Goal: Task Accomplishment & Management: Use online tool/utility

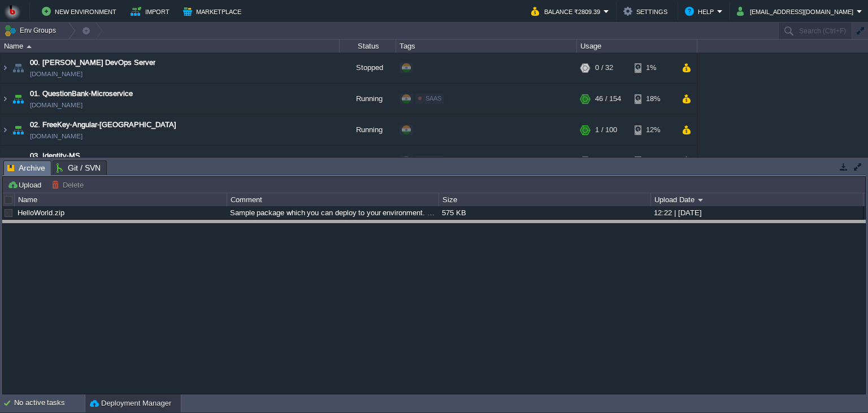
drag, startPoint x: 193, startPoint y: 172, endPoint x: 182, endPoint y: 327, distance: 155.2
click at [182, 327] on body "New Environment Import Marketplace Bonus ₹0.00 Upgrade Account Balance ₹2809.39…" at bounding box center [434, 206] width 868 height 413
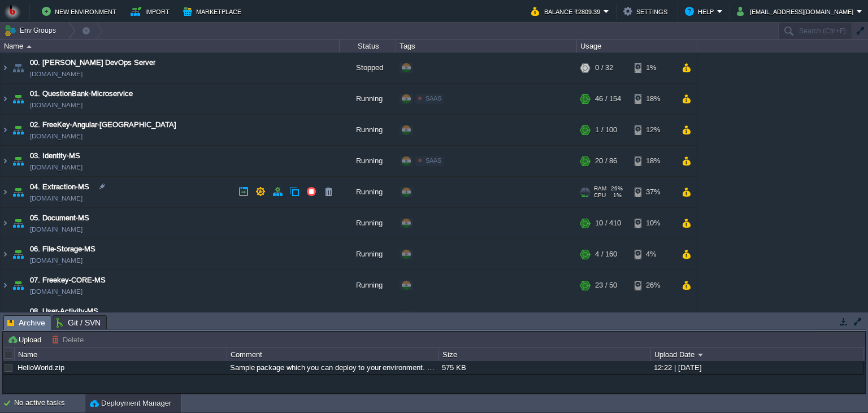
click at [158, 186] on td "04. Extraction-MS extraction-ms.in1.bitss.cloud" at bounding box center [170, 192] width 339 height 31
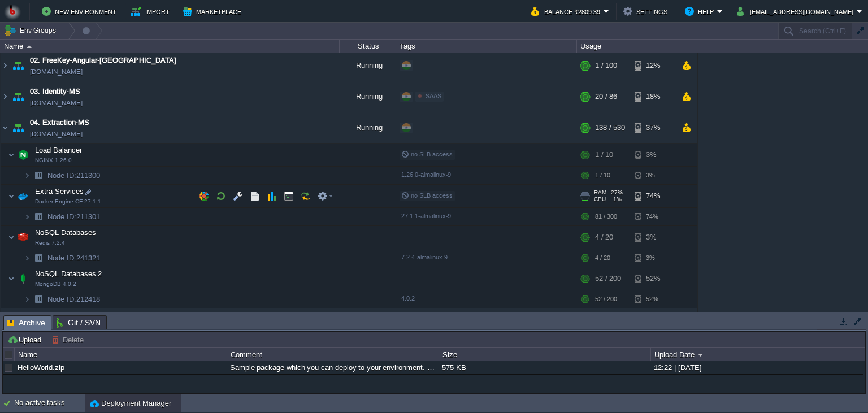
scroll to position [103, 0]
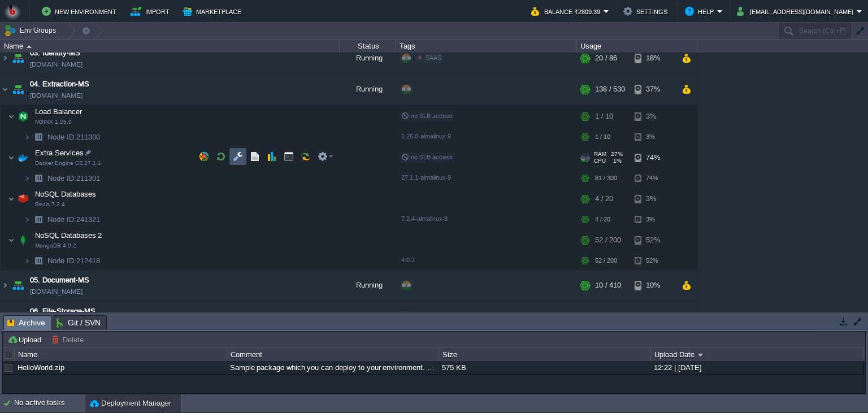
click at [237, 155] on button "button" at bounding box center [238, 156] width 10 height 10
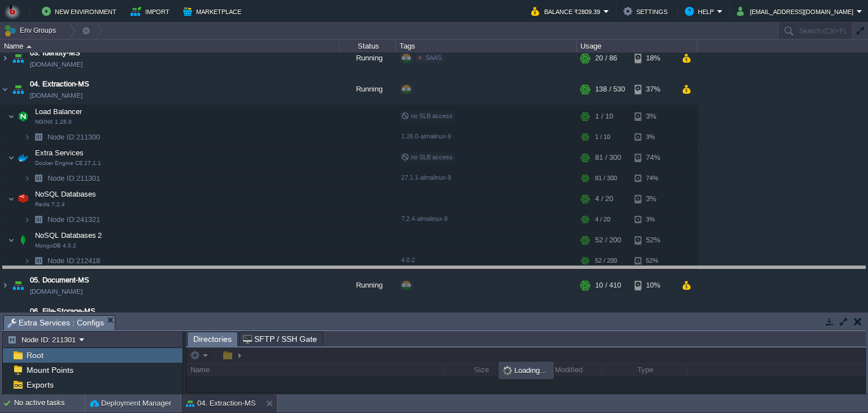
drag, startPoint x: 331, startPoint y: 323, endPoint x: 335, endPoint y: 231, distance: 92.2
click at [335, 231] on body "New Environment Import Marketplace Bonus ₹0.00 Upgrade Account Balance ₹2809.39…" at bounding box center [434, 206] width 868 height 413
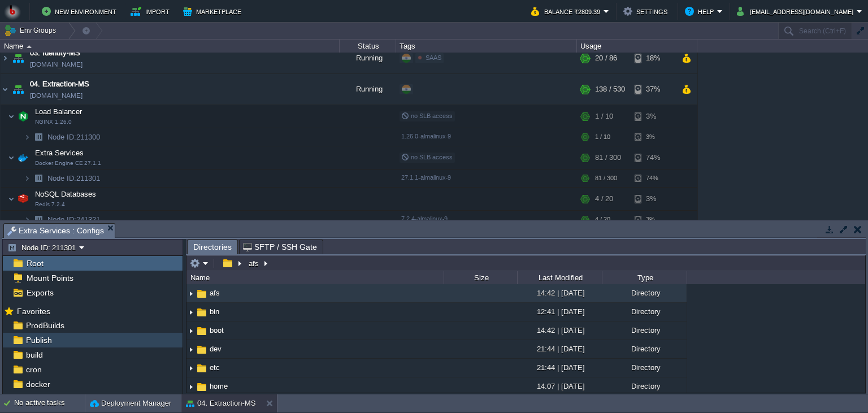
click at [97, 343] on div "Publish" at bounding box center [93, 340] width 180 height 15
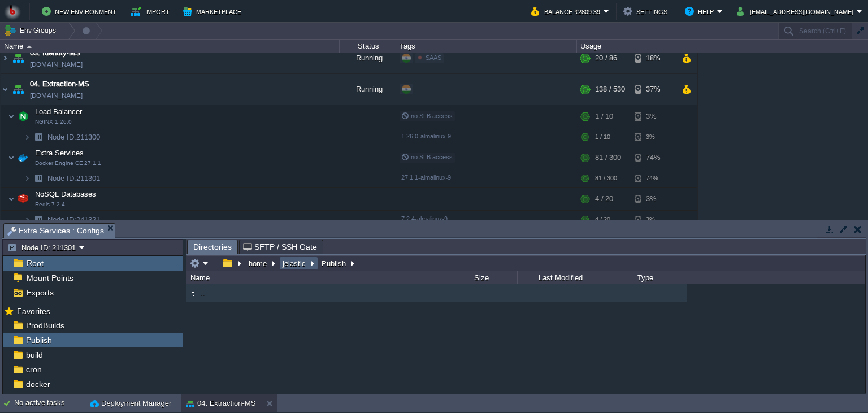
click at [288, 267] on button "jelastic" at bounding box center [295, 263] width 28 height 10
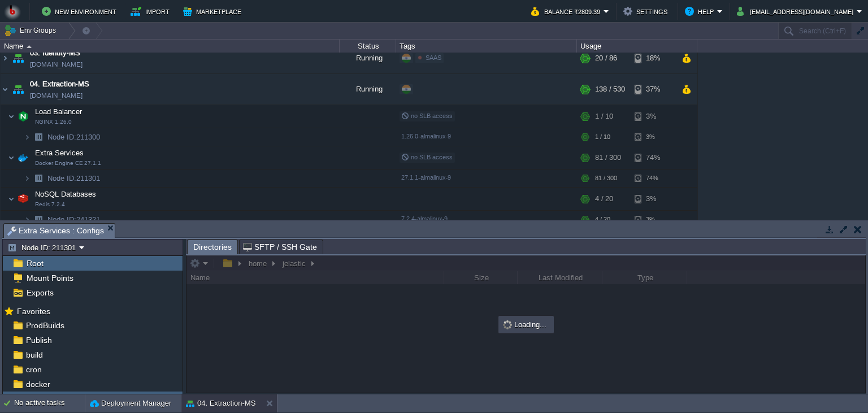
scroll to position [47, 0]
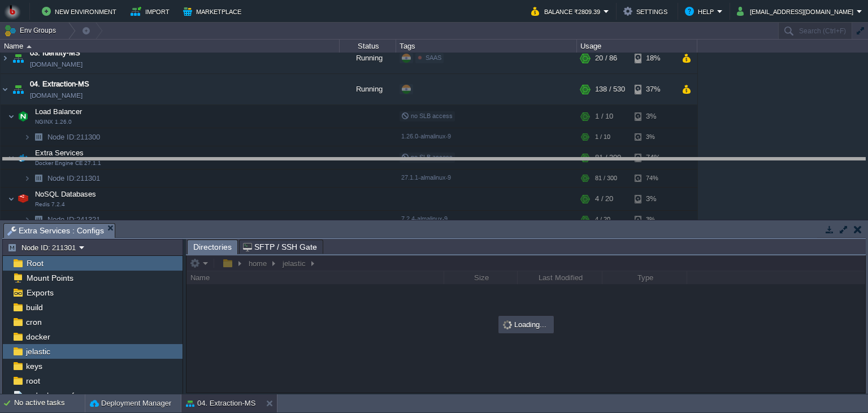
drag, startPoint x: 372, startPoint y: 234, endPoint x: 367, endPoint y: 176, distance: 58.4
click at [366, 168] on body "New Environment Import Marketplace Bonus ₹0.00 Upgrade Account Balance ₹2809.39…" at bounding box center [434, 206] width 868 height 413
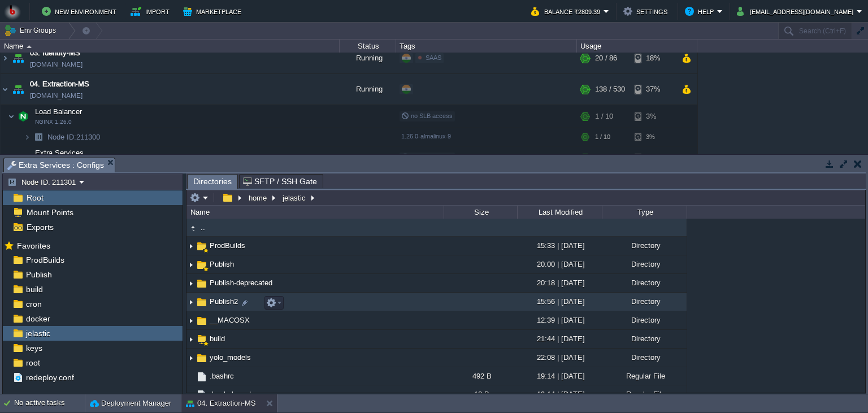
click at [338, 299] on td "Publish2" at bounding box center [314, 302] width 257 height 19
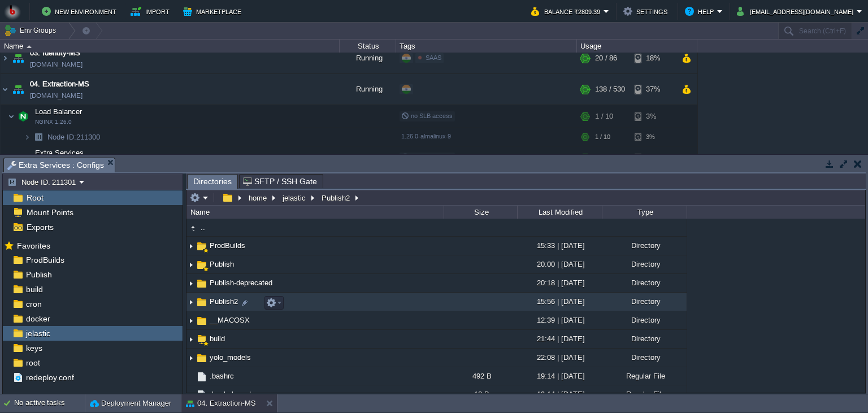
click at [285, 305] on td "Publish2" at bounding box center [314, 302] width 257 height 19
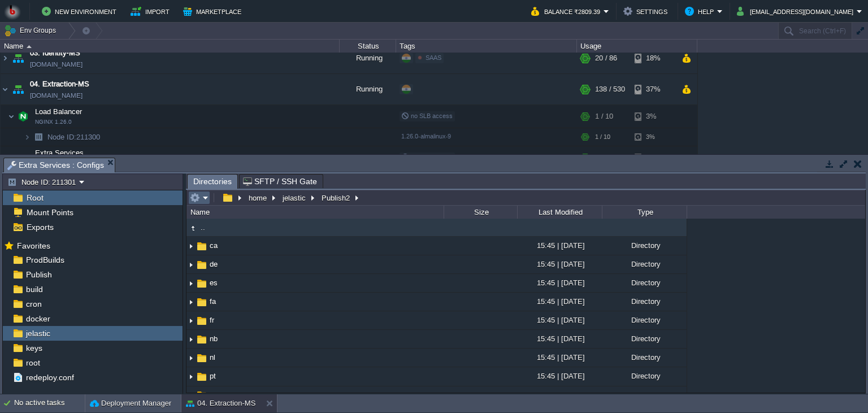
click at [205, 201] on em at bounding box center [199, 198] width 19 height 10
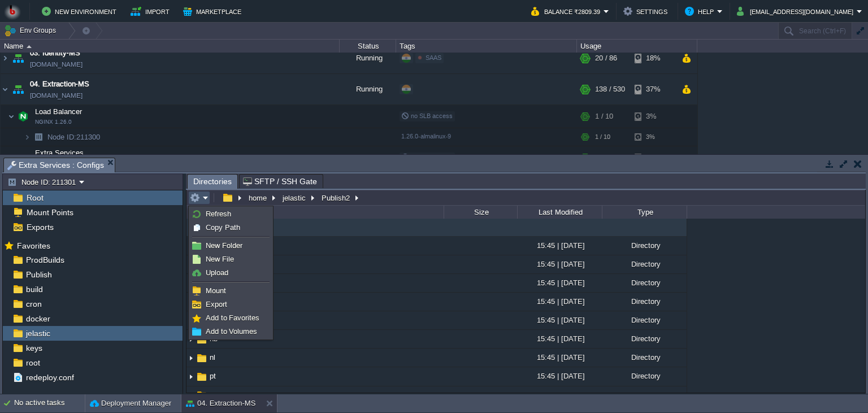
click at [221, 281] on span at bounding box center [230, 281] width 77 height 1
click at [227, 275] on span "Upload" at bounding box center [217, 272] width 23 height 8
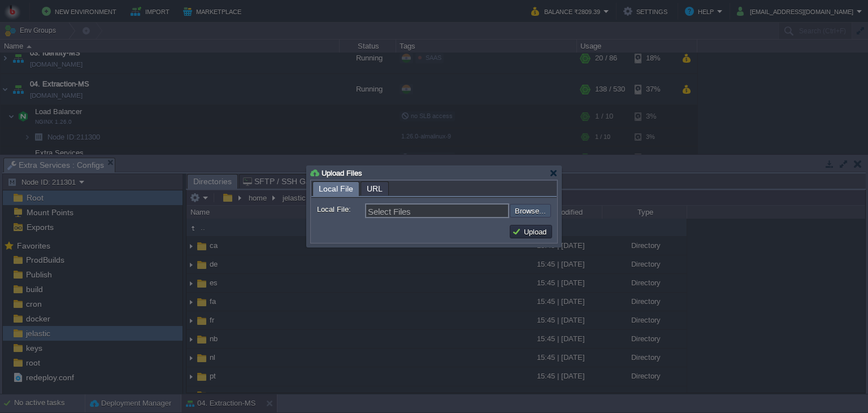
click at [537, 218] on input "file" at bounding box center [479, 211] width 143 height 14
type input "C:\fakepath\ExtractMSApp.dll"
type input "ExtractMSApp.dll"
click at [528, 226] on td "Upload" at bounding box center [531, 232] width 42 height 14
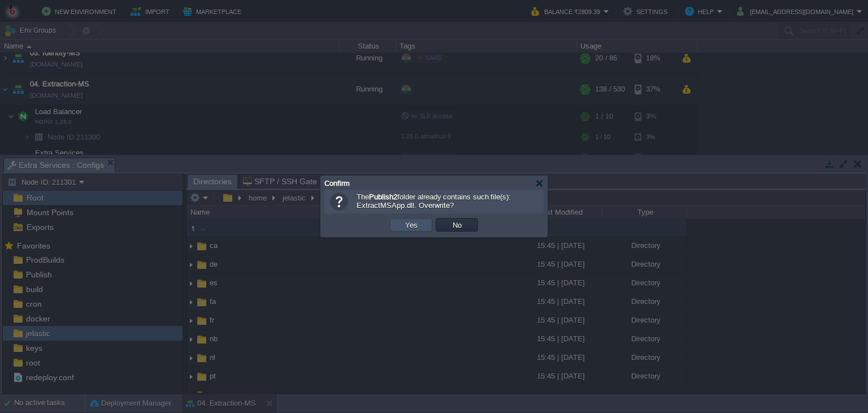
click at [415, 225] on button "Yes" at bounding box center [411, 225] width 19 height 10
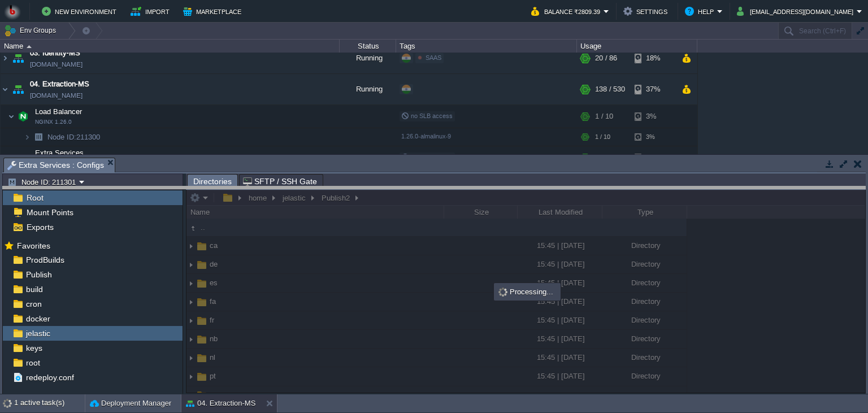
drag, startPoint x: 470, startPoint y: 169, endPoint x: 473, endPoint y: 218, distance: 48.8
click at [473, 218] on body "New Environment Import Marketplace Bonus ₹0.00 Upgrade Account Balance ₹2809.39…" at bounding box center [434, 206] width 868 height 413
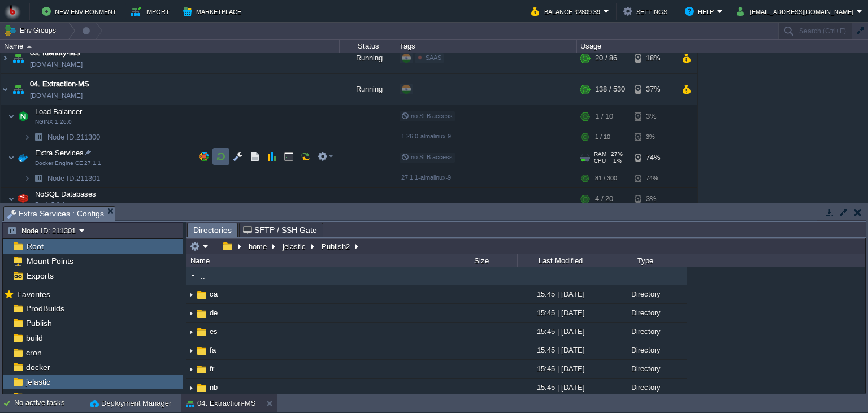
click at [219, 155] on button "button" at bounding box center [221, 156] width 10 height 10
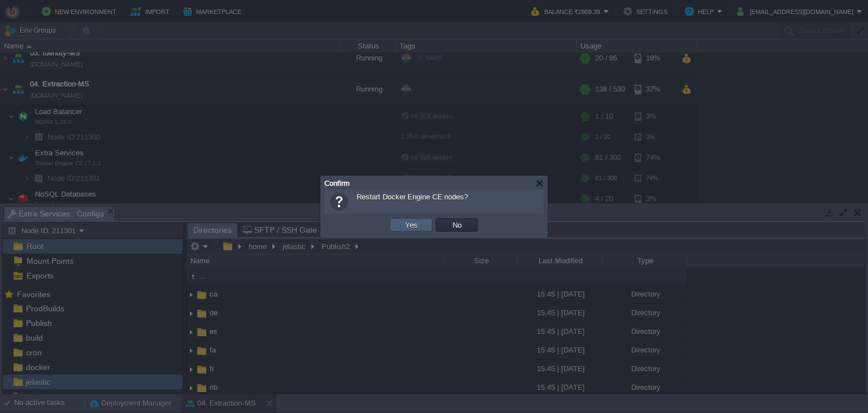
click at [415, 224] on button "Yes" at bounding box center [411, 225] width 19 height 10
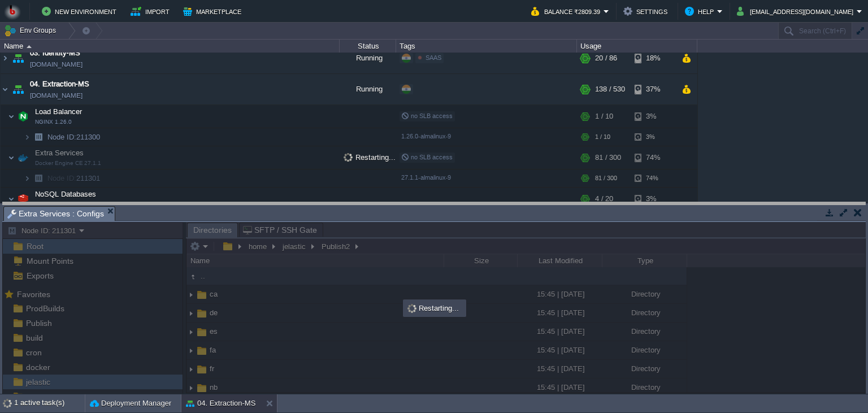
drag, startPoint x: 383, startPoint y: 213, endPoint x: 381, endPoint y: 164, distance: 48.6
click at [381, 164] on body "New Environment Import Marketplace Bonus ₹0.00 Upgrade Account Balance ₹2809.39…" at bounding box center [434, 206] width 868 height 413
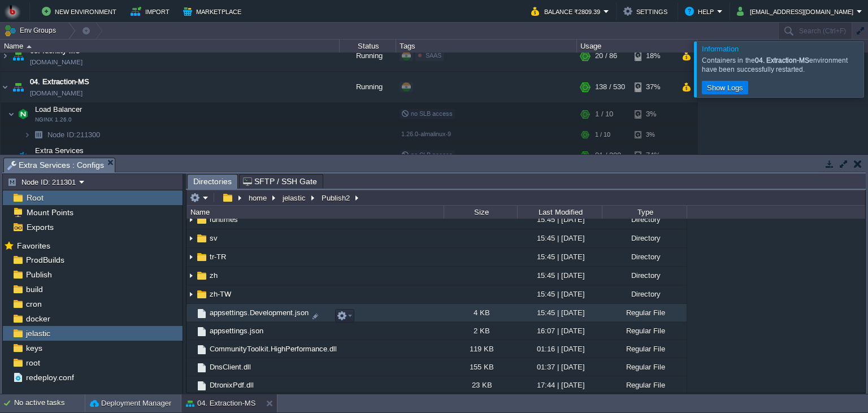
scroll to position [258, 0]
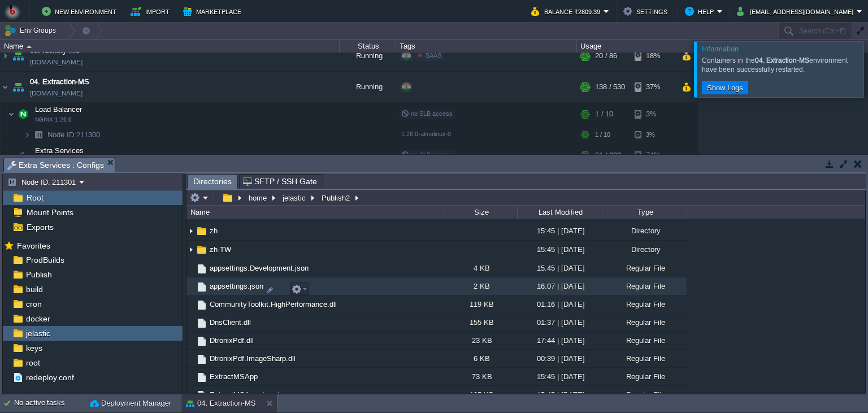
click at [355, 295] on td "appsettings.json" at bounding box center [314, 286] width 257 height 18
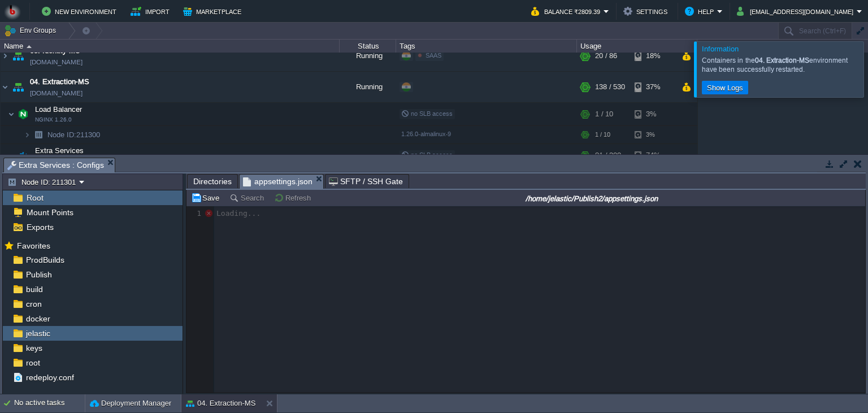
click at [212, 184] on span "Directories" at bounding box center [212, 182] width 38 height 14
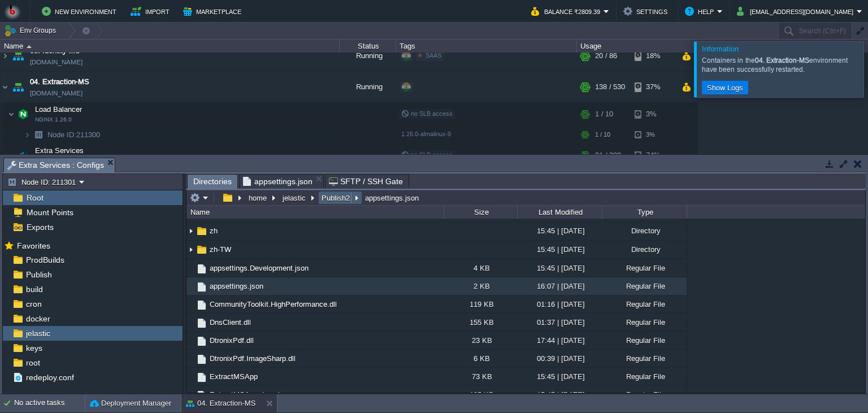
click at [324, 199] on button "Publish2" at bounding box center [336, 198] width 33 height 10
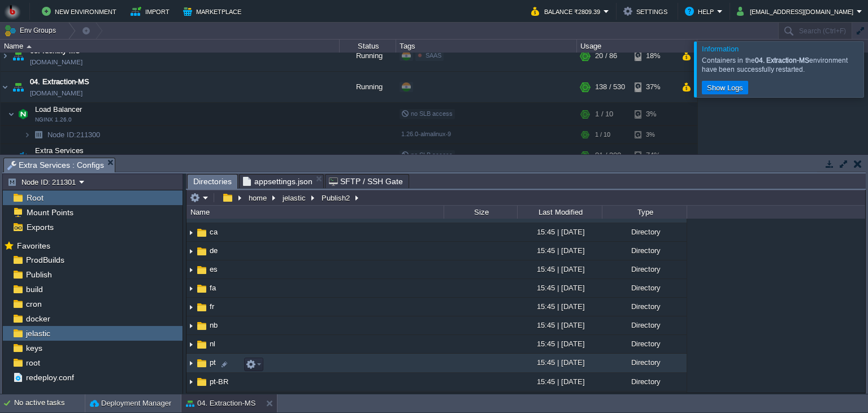
scroll to position [0, 0]
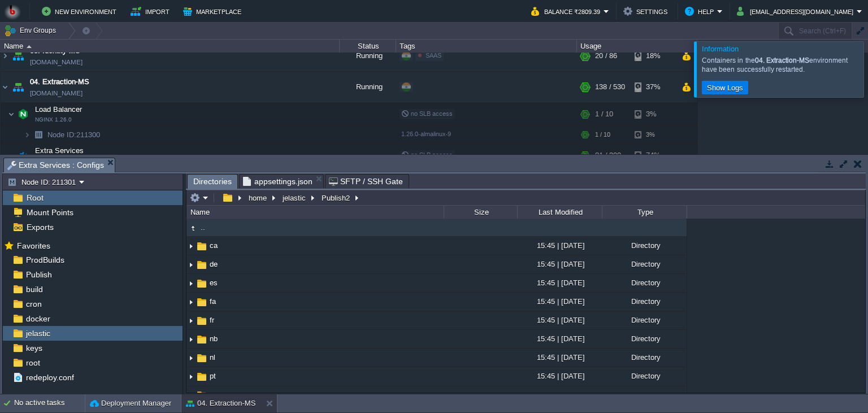
click at [284, 185] on span "appsettings.json" at bounding box center [277, 182] width 69 height 14
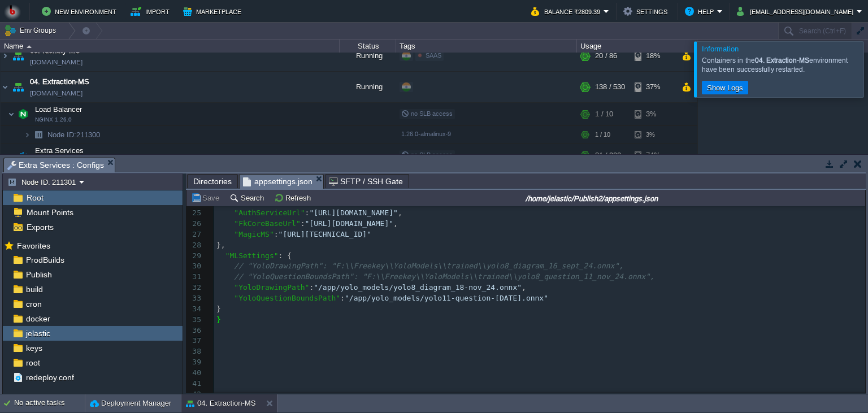
scroll to position [258, 0]
click at [358, 290] on div "56 1 { 2 "Logging" : { 3 "LogLevel" : { 4 "Default" : "Information" , 5 "Micros…" at bounding box center [539, 238] width 651 height 575
type textarea "yolo_models"
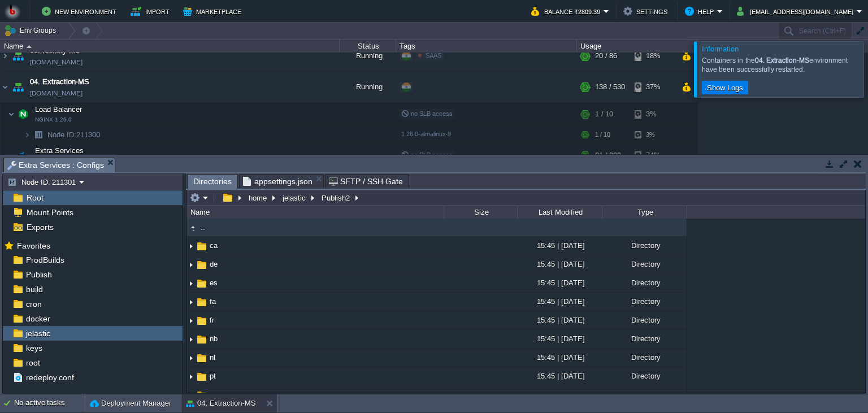
click at [214, 184] on span "Directories" at bounding box center [212, 182] width 38 height 14
click at [203, 200] on em at bounding box center [199, 198] width 19 height 10
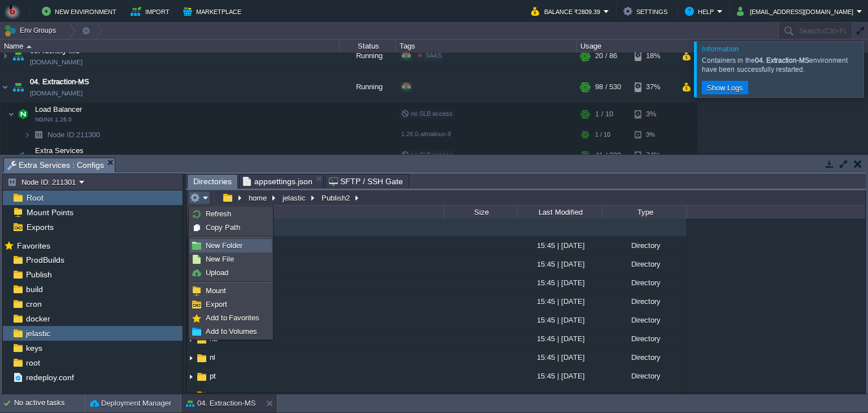
click at [223, 249] on span "New Folder" at bounding box center [224, 245] width 37 height 8
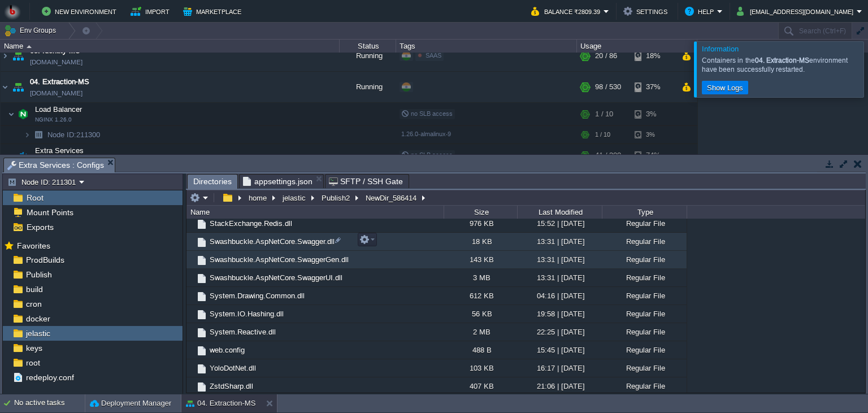
scroll to position [0, 0]
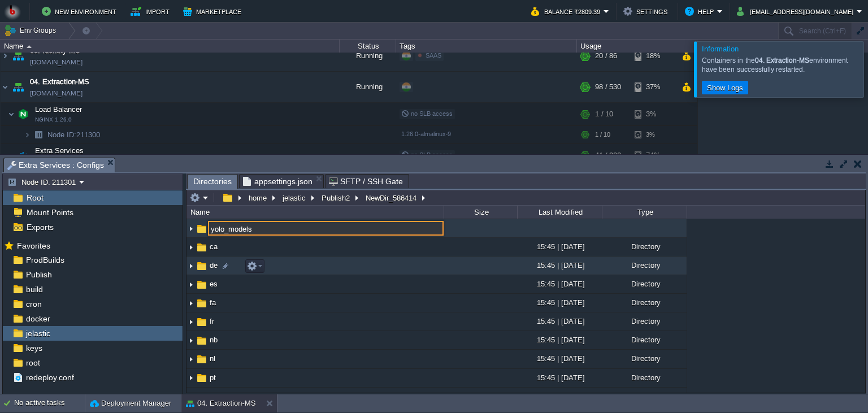
type input "yolo_models"
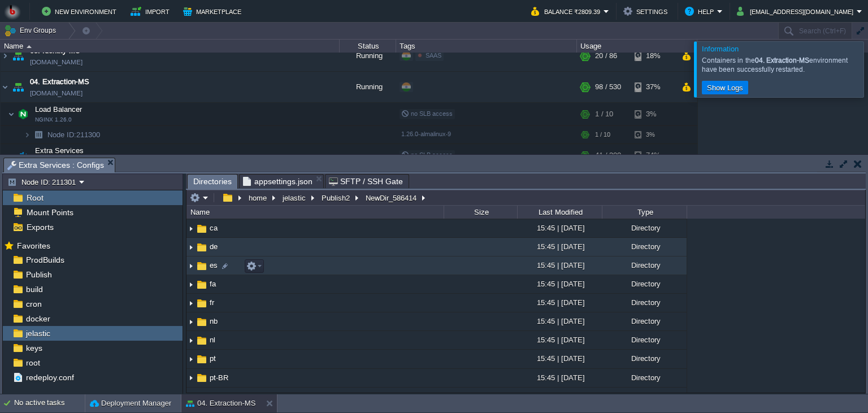
scroll to position [183, 0]
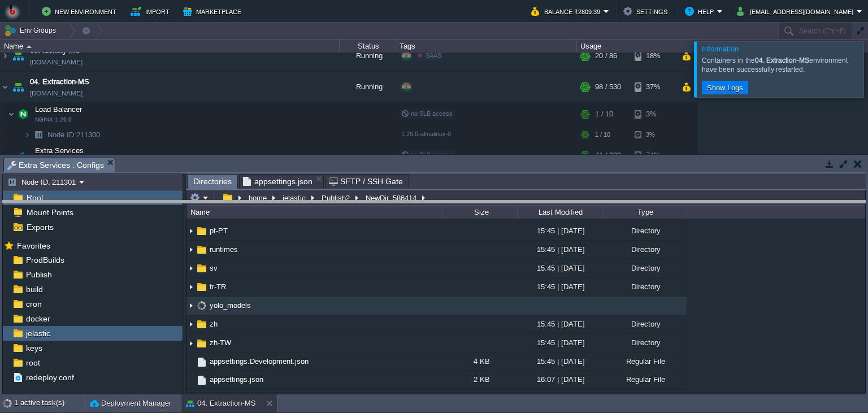
drag, startPoint x: 443, startPoint y: 171, endPoint x: 435, endPoint y: 215, distance: 44.8
click at [435, 215] on body "New Environment Import Marketplace Bonus ₹0.00 Upgrade Account Balance ₹2809.39…" at bounding box center [434, 206] width 868 height 413
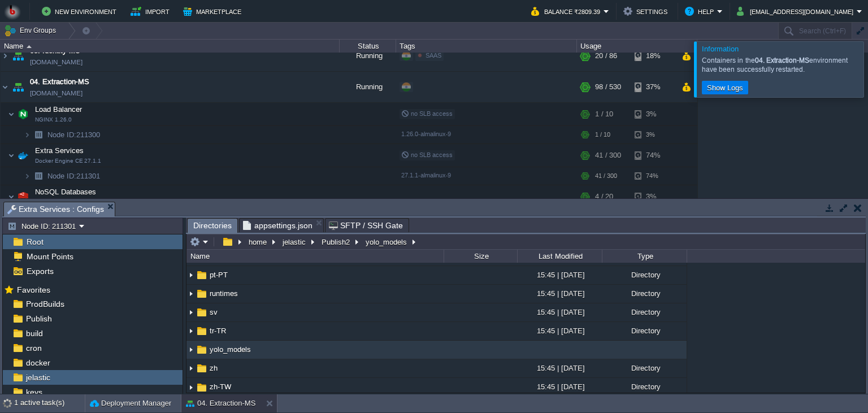
type input "/home/jelastic/Publish2/yolo_models"
click at [449, 244] on input "/home/jelastic/Publish2/yolo_models" at bounding box center [525, 242] width 679 height 16
click at [288, 154] on button "button" at bounding box center [289, 154] width 10 height 10
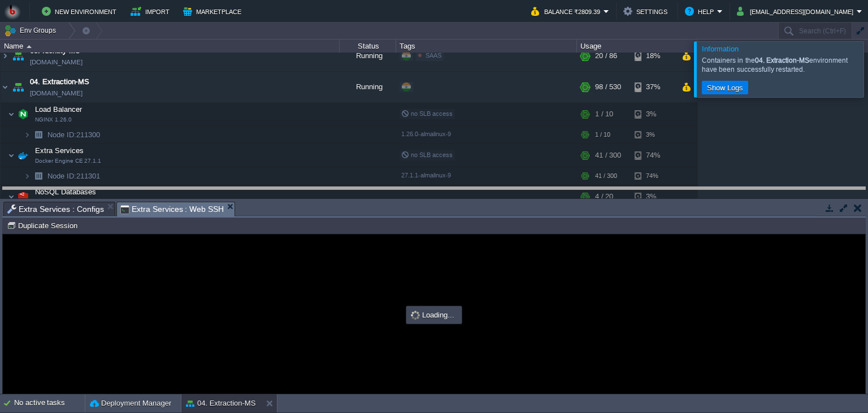
drag, startPoint x: 446, startPoint y: 211, endPoint x: 442, endPoint y: 164, distance: 47.6
click at [442, 164] on body "New Environment Import Marketplace Bonus ₹0.00 Upgrade Account Balance ₹2809.39…" at bounding box center [434, 206] width 868 height 413
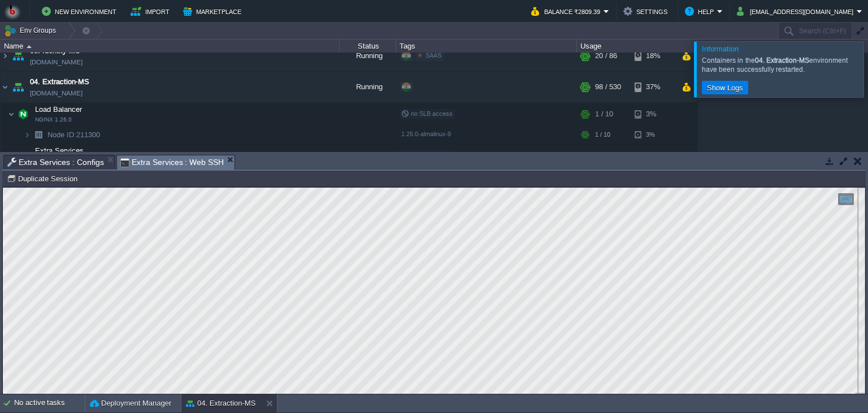
scroll to position [5, 0]
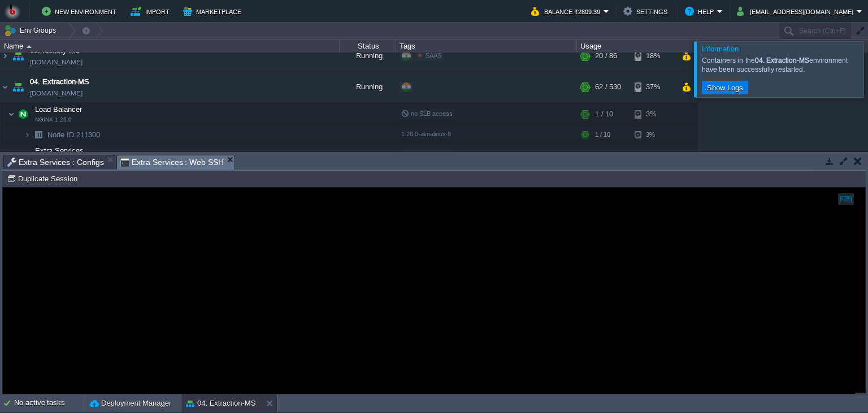
click at [77, 163] on span "Extra Services : Configs" at bounding box center [55, 162] width 97 height 14
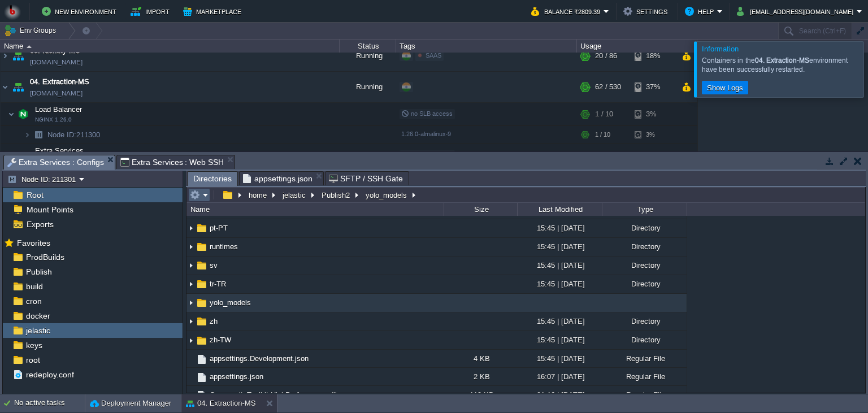
click at [200, 195] on em at bounding box center [199, 195] width 19 height 10
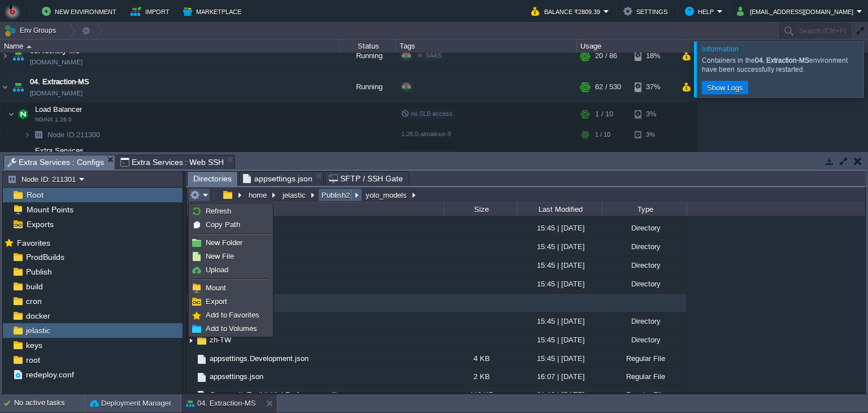
click at [325, 196] on button "Publish2" at bounding box center [336, 195] width 33 height 10
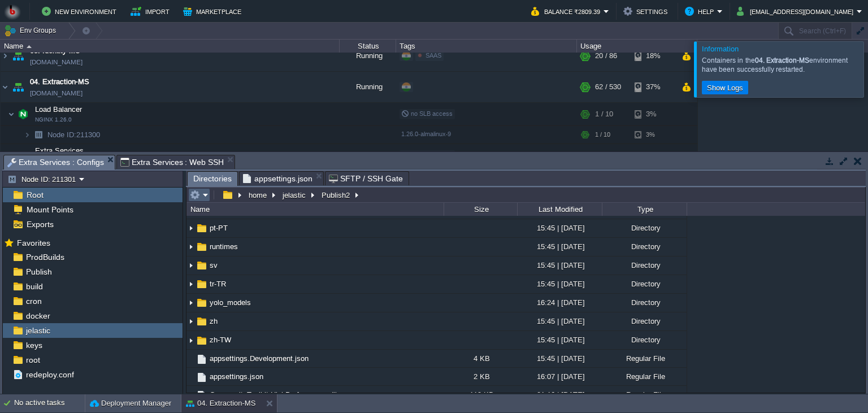
click at [200, 198] on em at bounding box center [199, 195] width 19 height 10
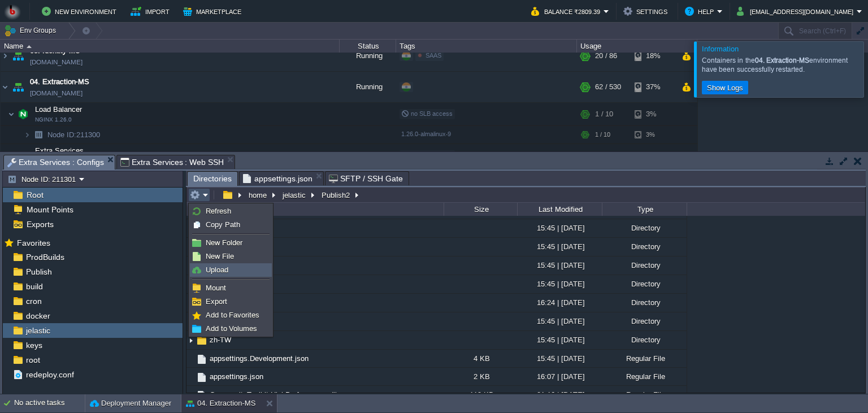
drag, startPoint x: 221, startPoint y: 268, endPoint x: 229, endPoint y: 266, distance: 8.9
click at [221, 268] on span "Upload" at bounding box center [217, 270] width 23 height 8
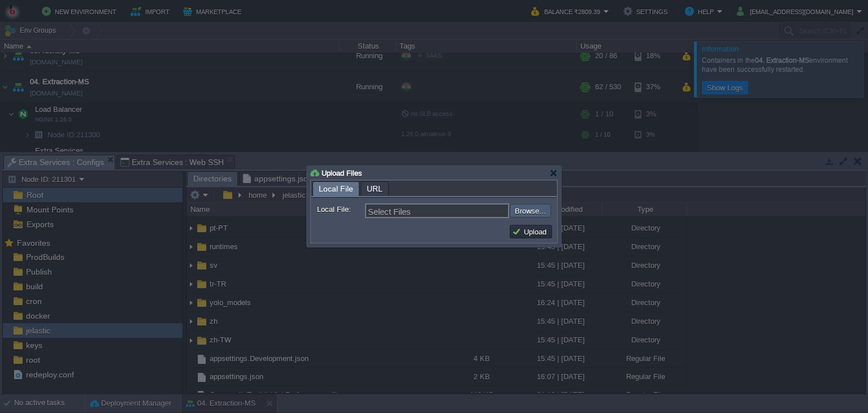
click at [516, 215] on input "file" at bounding box center [479, 211] width 143 height 14
type input "C:\fakepath\ExtractMSApp.dll"
type input "ExtractMSApp.dll"
click at [544, 232] on button "Upload" at bounding box center [531, 232] width 38 height 10
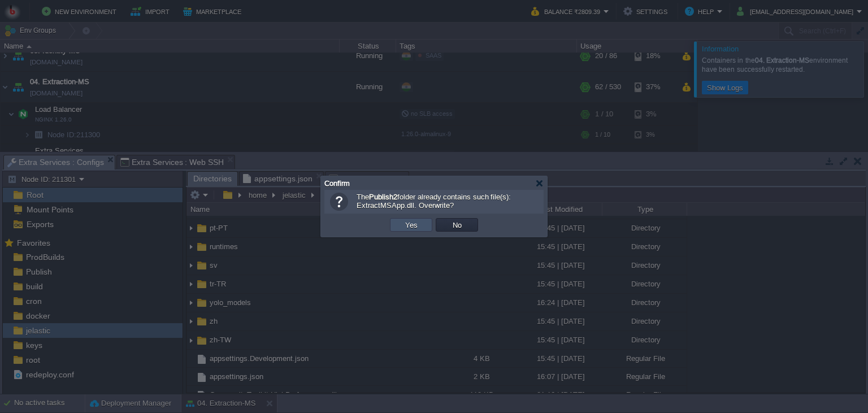
click at [414, 225] on button "Yes" at bounding box center [411, 225] width 19 height 10
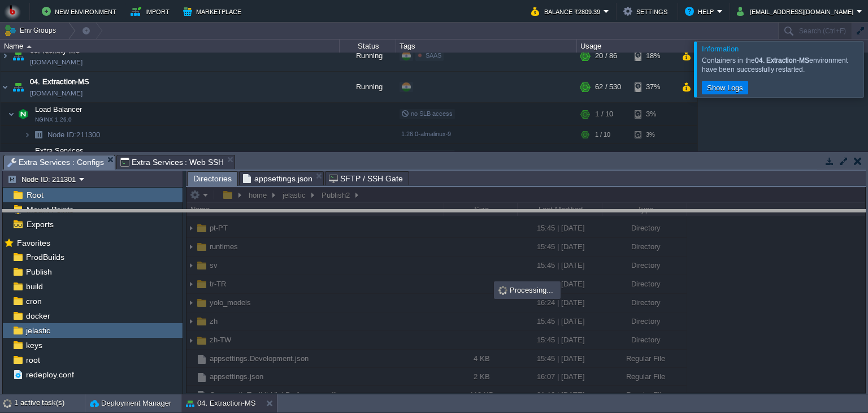
click at [484, 223] on body "New Environment Import Marketplace Bonus ₹0.00 Upgrade Account Balance ₹2809.39…" at bounding box center [434, 206] width 868 height 413
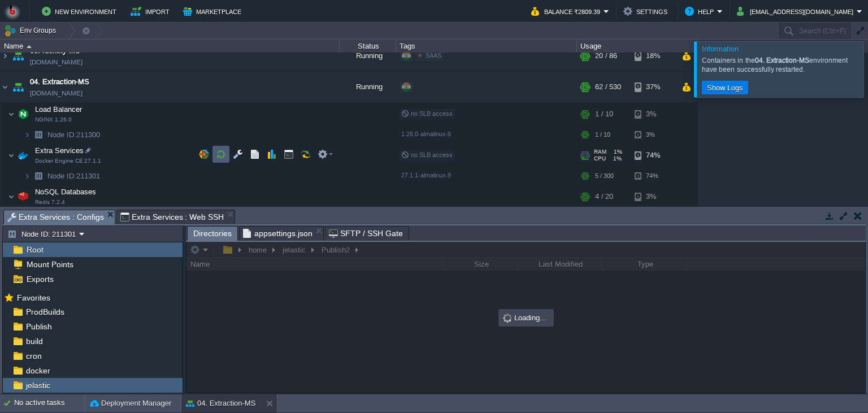
click at [218, 155] on button "button" at bounding box center [221, 154] width 10 height 10
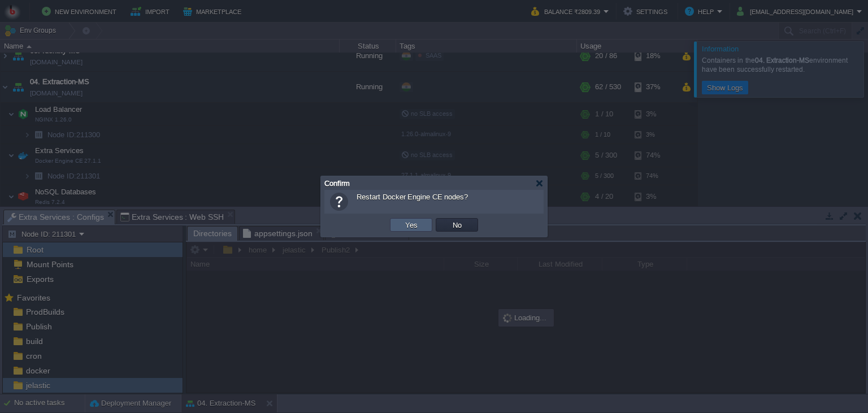
click at [421, 227] on td "Yes" at bounding box center [411, 225] width 42 height 14
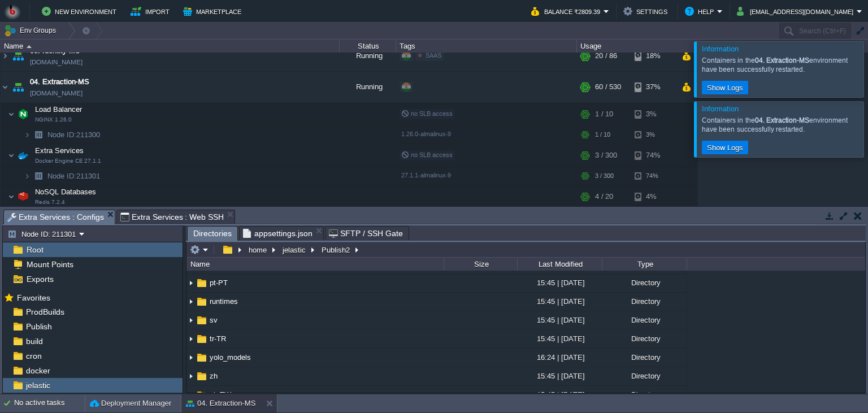
click at [830, 215] on button "button" at bounding box center [829, 216] width 10 height 10
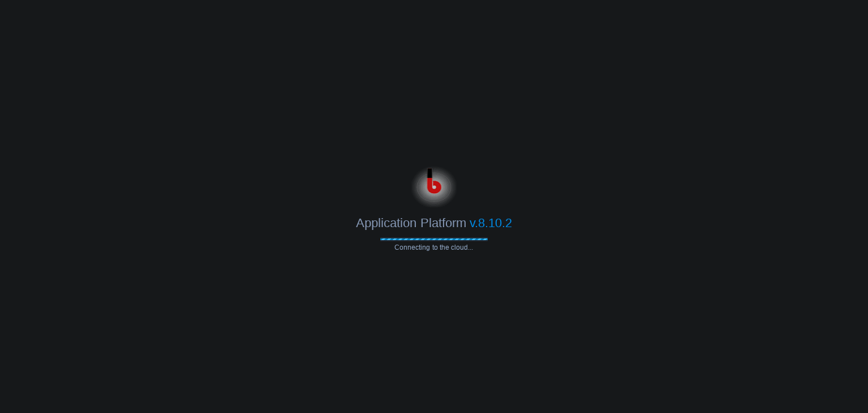
click at [548, 86] on body "Application Platform v.8.10.2 Connecting to the cloud..." at bounding box center [434, 206] width 868 height 413
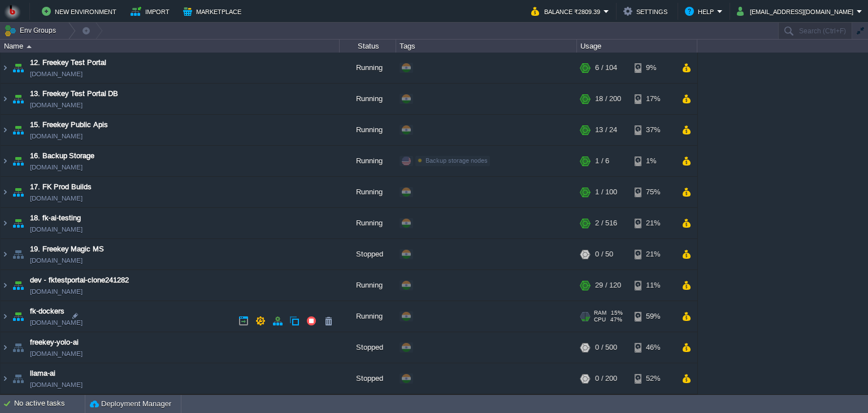
scroll to position [319, 0]
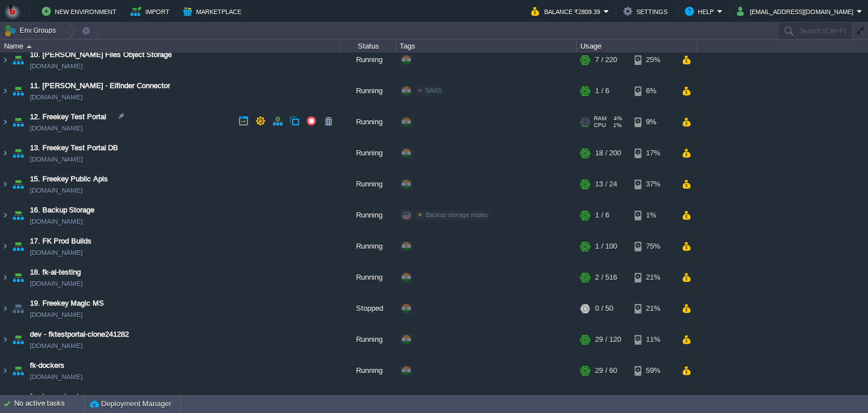
click at [171, 127] on td "12. Freekey Test Portal [DOMAIN_NAME]" at bounding box center [170, 122] width 339 height 31
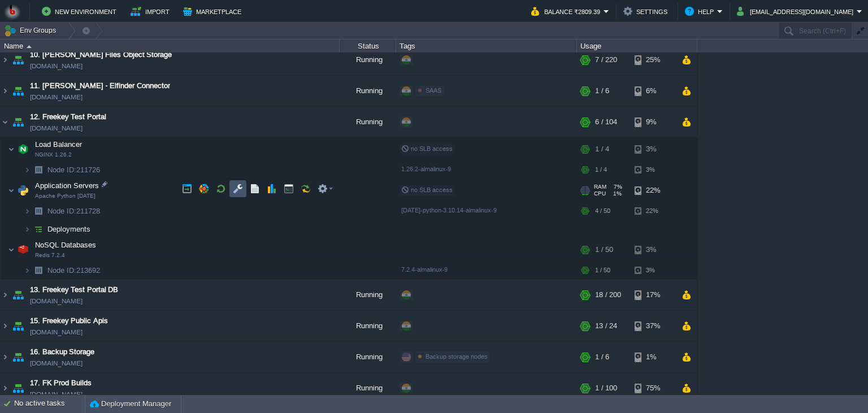
click at [236, 189] on button "button" at bounding box center [238, 189] width 10 height 10
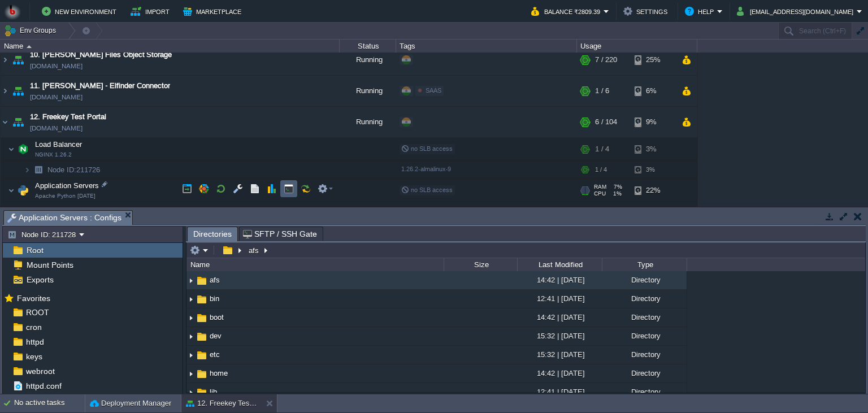
click at [283, 190] on td at bounding box center [288, 188] width 17 height 17
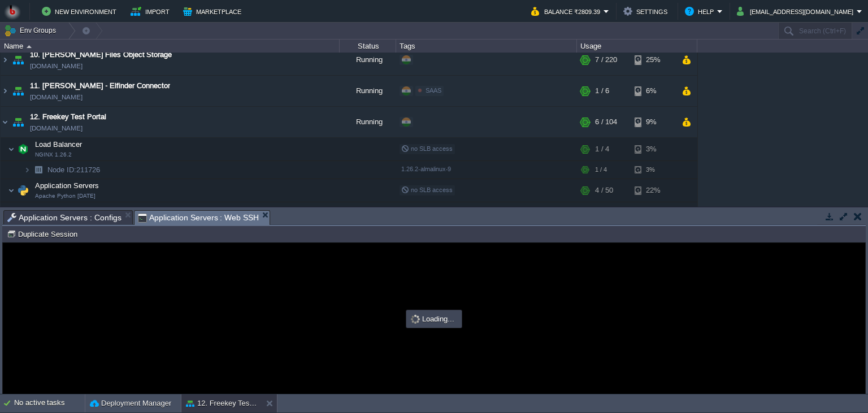
click at [324, 234] on td "Node ID: 211728 Duplicate Session" at bounding box center [433, 234] width 861 height 14
drag, startPoint x: 324, startPoint y: 209, endPoint x: 308, endPoint y: 154, distance: 56.9
click at [308, 207] on div "Tasks Activity Log Archive Git / SVN Application Servers : Configs Application …" at bounding box center [434, 300] width 868 height 186
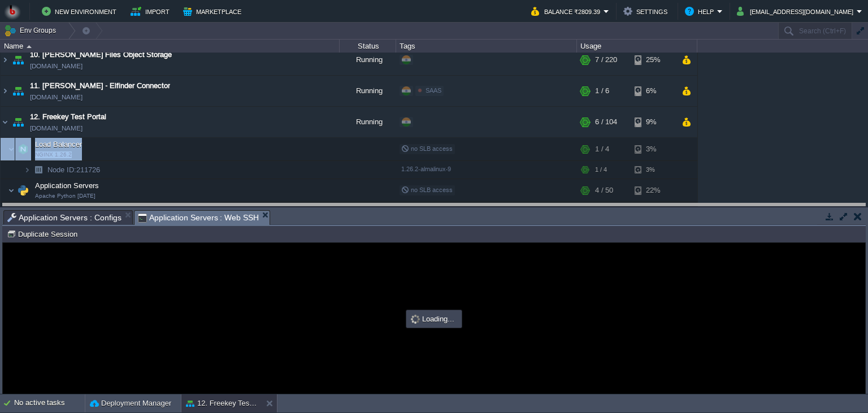
drag, startPoint x: 327, startPoint y: 219, endPoint x: 316, endPoint y: 163, distance: 57.1
click at [316, 163] on body "New Environment Import Marketplace Bonus ₹0.00 Upgrade Account Balance ₹2809.39…" at bounding box center [434, 206] width 868 height 413
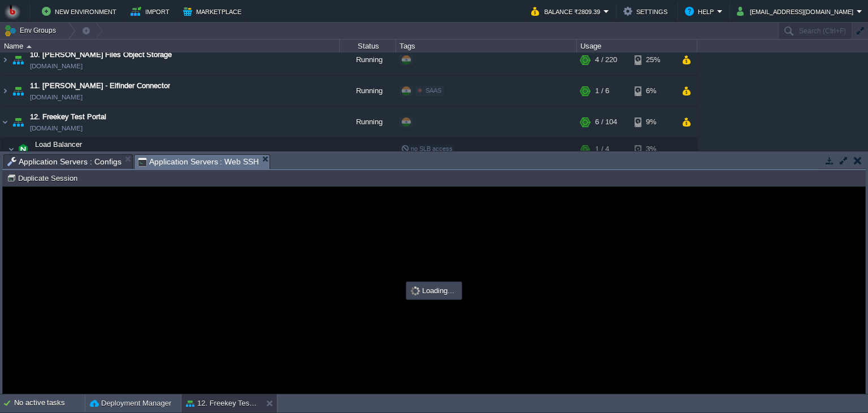
click at [498, 283] on div at bounding box center [434, 290] width 862 height 207
type input "#000000"
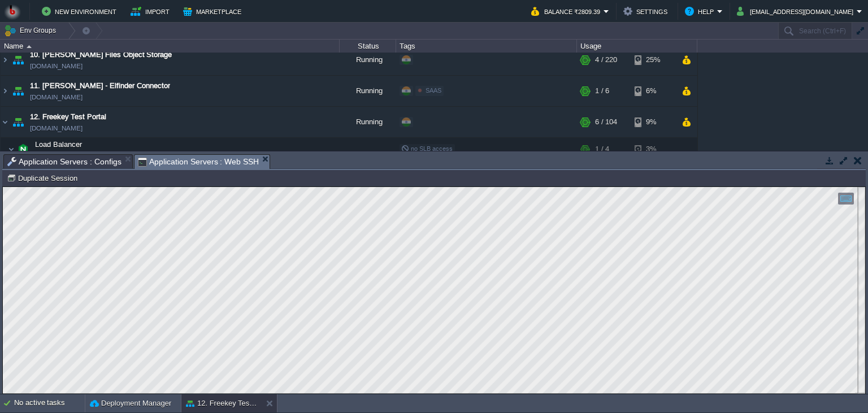
scroll to position [5, 0]
click at [269, 403] on button at bounding box center [271, 403] width 11 height 11
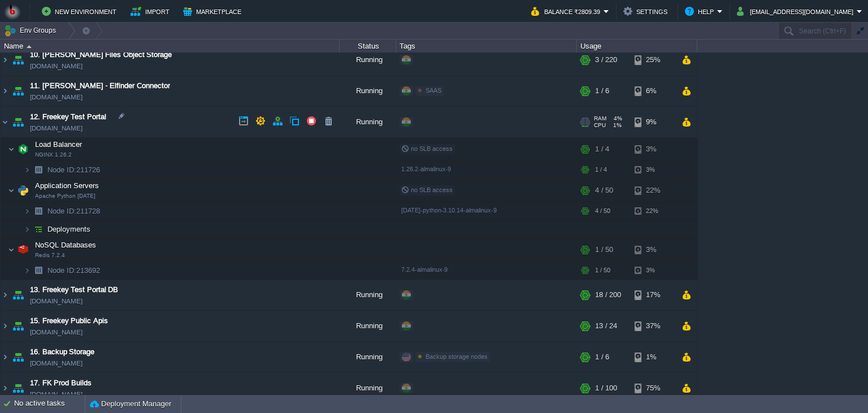
click at [181, 120] on td "12. Freekey Test Portal [DOMAIN_NAME]" at bounding box center [170, 122] width 339 height 31
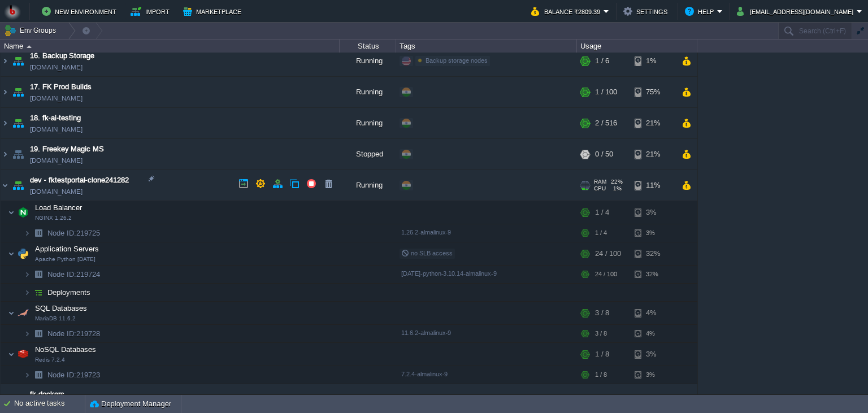
click at [192, 177] on td "dev - fktestportal-clone241282 [DOMAIN_NAME]" at bounding box center [170, 185] width 339 height 31
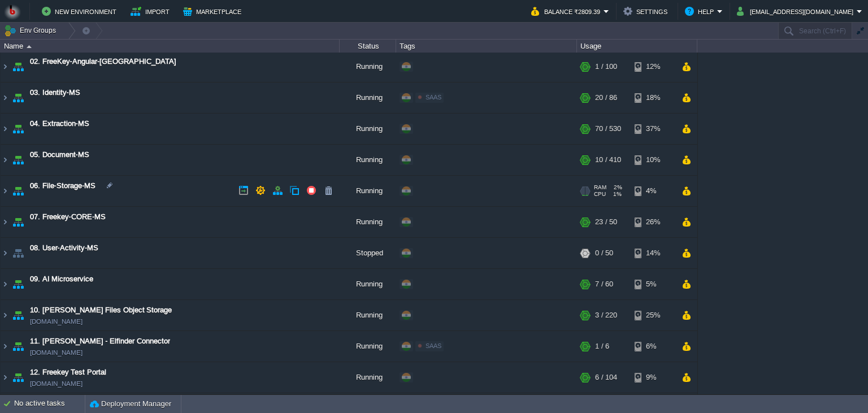
scroll to position [0, 0]
